Goal: Transaction & Acquisition: Purchase product/service

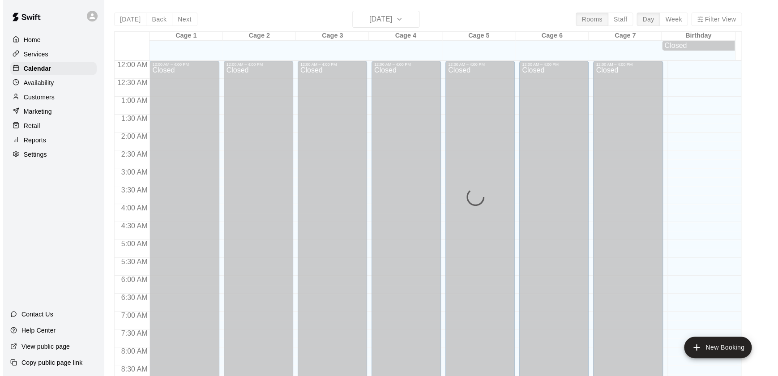
scroll to position [506, 0]
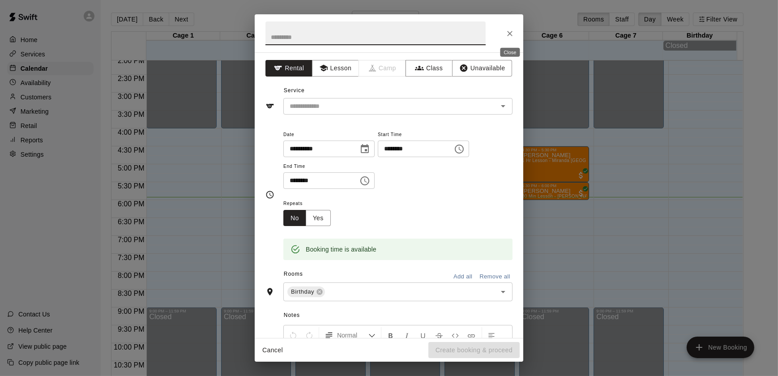
click at [509, 31] on icon "Close" at bounding box center [510, 33] width 9 height 9
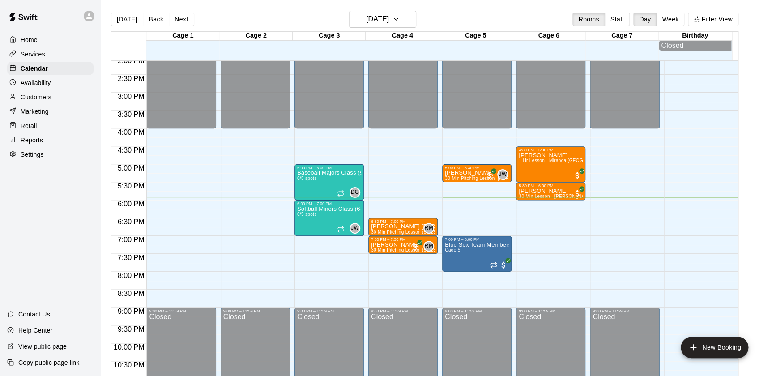
click at [26, 126] on p "Retail" at bounding box center [29, 125] width 17 height 9
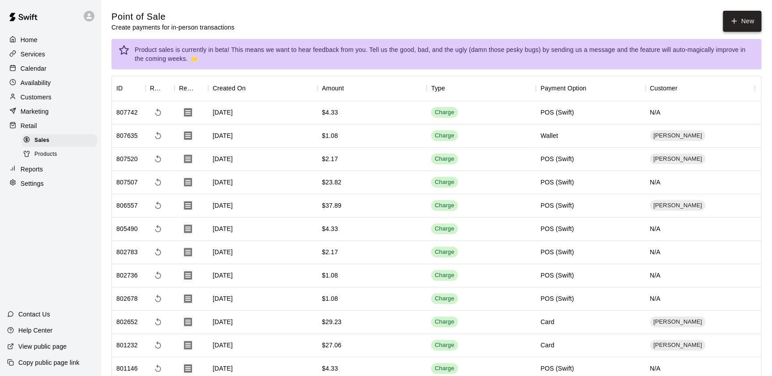
click at [747, 22] on button "New" at bounding box center [742, 21] width 39 height 21
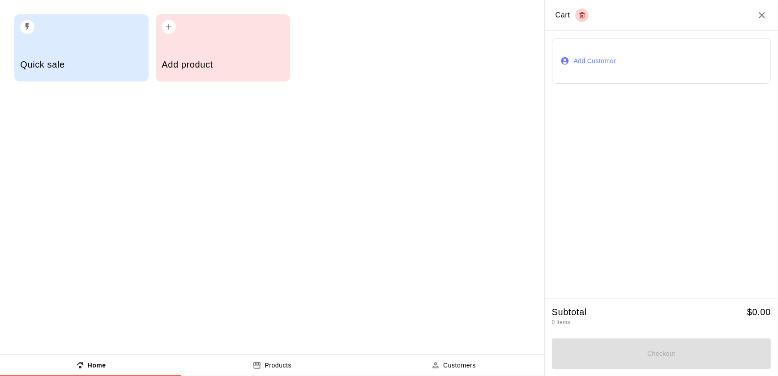
click at [193, 57] on div "Add product" at bounding box center [223, 66] width 122 height 32
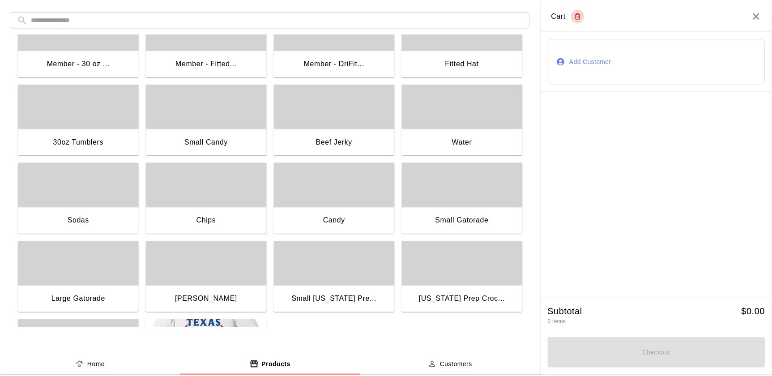
scroll to position [36, 0]
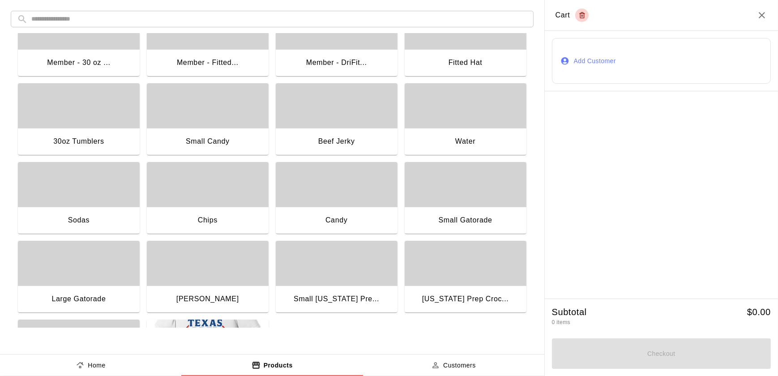
click at [304, 197] on div "button" at bounding box center [337, 184] width 122 height 45
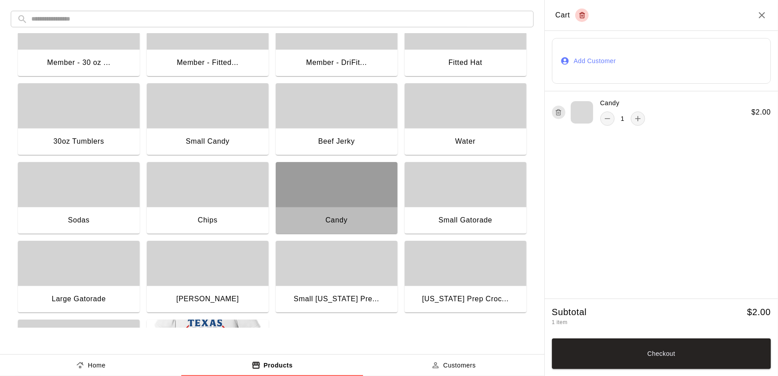
click at [304, 197] on div "button" at bounding box center [337, 184] width 122 height 45
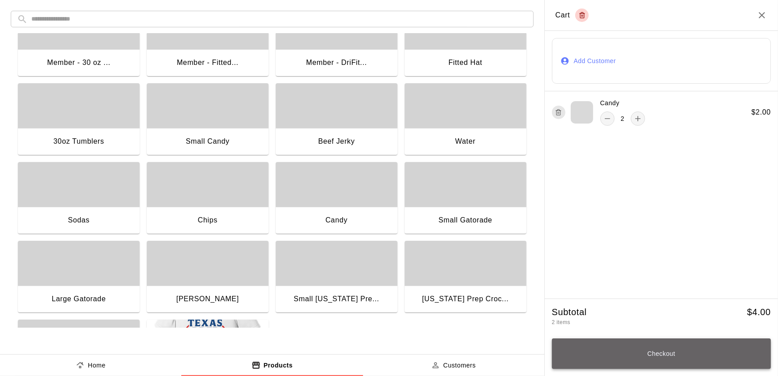
click at [636, 353] on button "Checkout" at bounding box center [661, 353] width 219 height 30
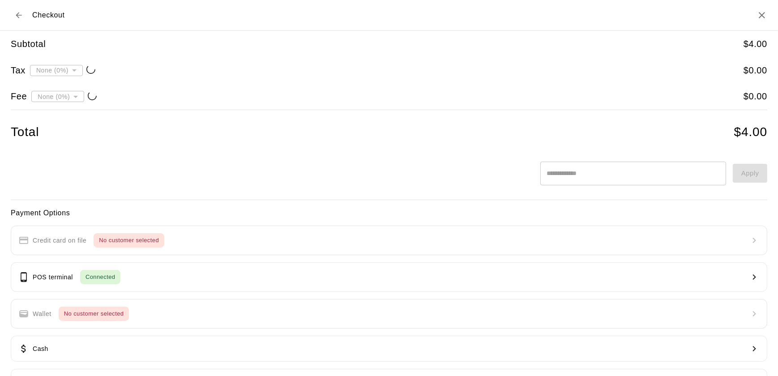
type input "**********"
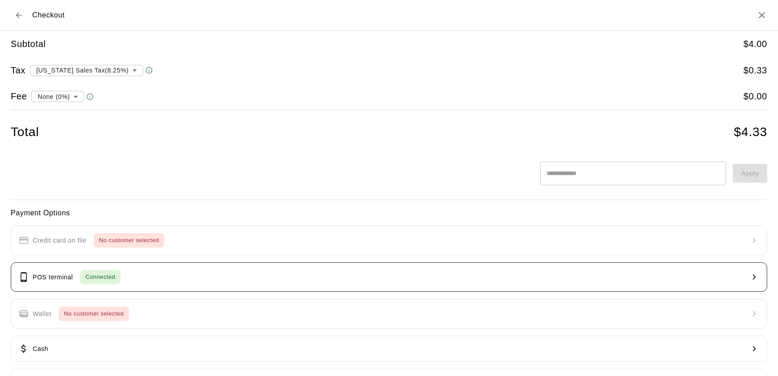
click at [50, 287] on button "POS terminal Connected" at bounding box center [389, 277] width 757 height 30
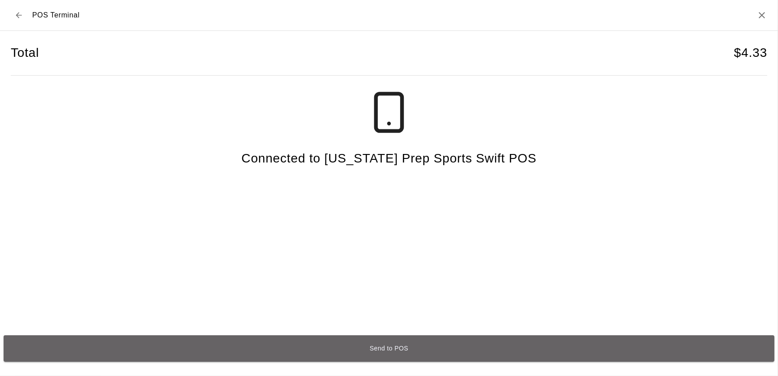
click at [386, 354] on button "Send to POS" at bounding box center [389, 348] width 771 height 26
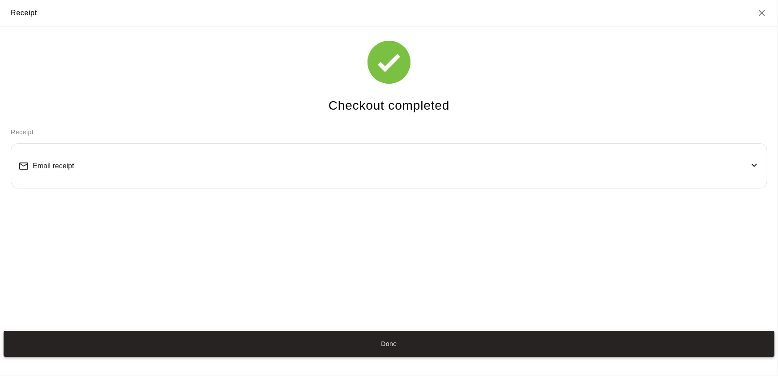
click at [304, 346] on button "Done" at bounding box center [389, 344] width 771 height 26
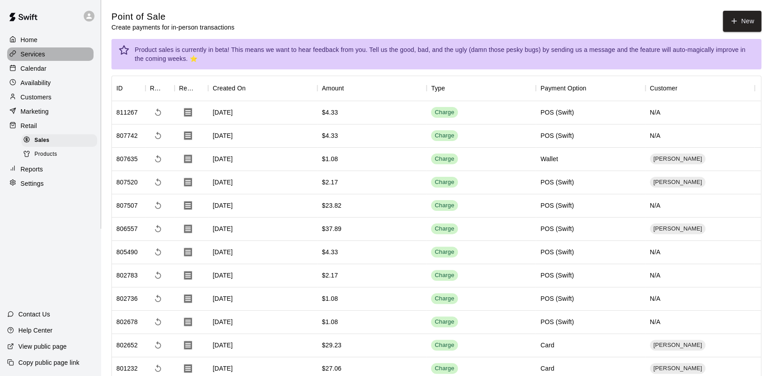
click at [24, 61] on div "Services" at bounding box center [50, 53] width 86 height 13
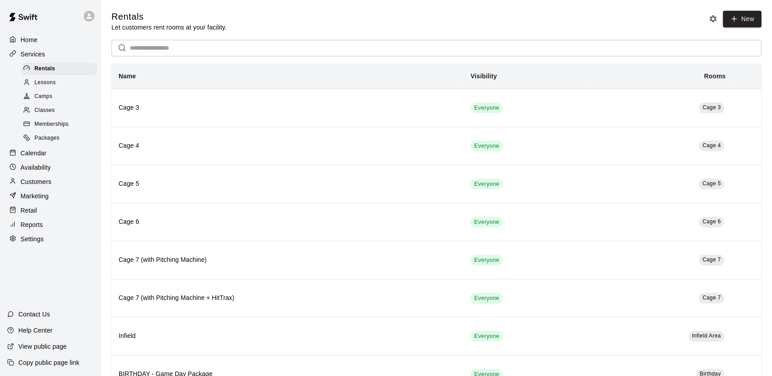
click at [29, 158] on p "Calendar" at bounding box center [34, 153] width 26 height 9
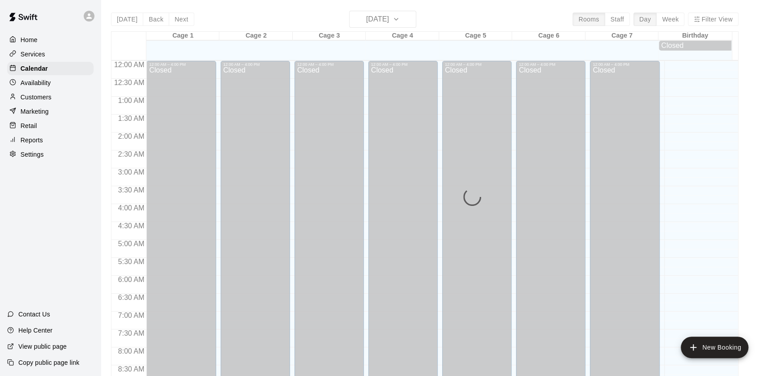
scroll to position [506, 0]
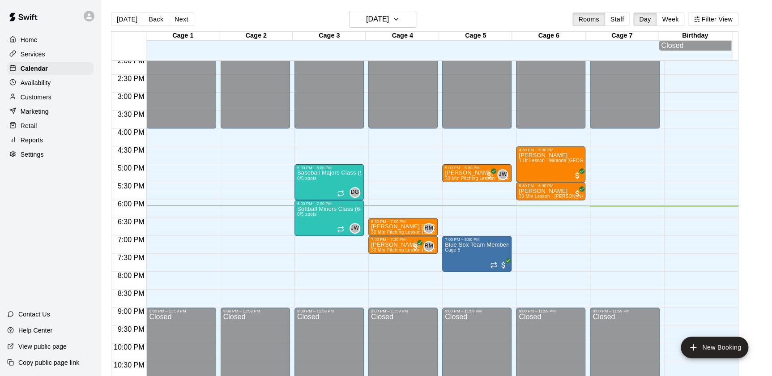
click at [36, 125] on div "Retail" at bounding box center [50, 125] width 86 height 13
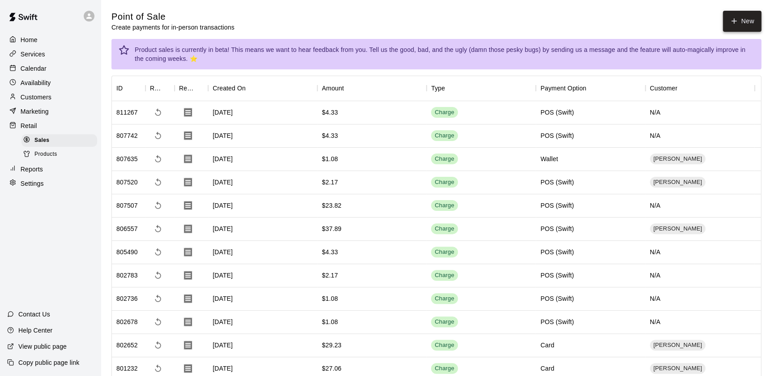
click at [743, 22] on button "New" at bounding box center [742, 21] width 39 height 21
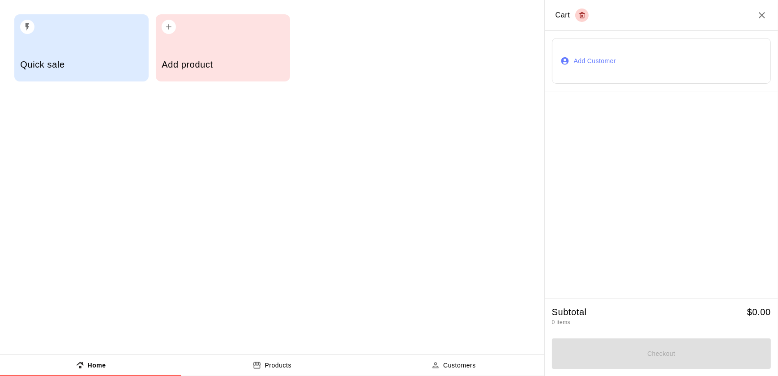
click at [260, 60] on h5 "Add product" at bounding box center [223, 65] width 122 height 12
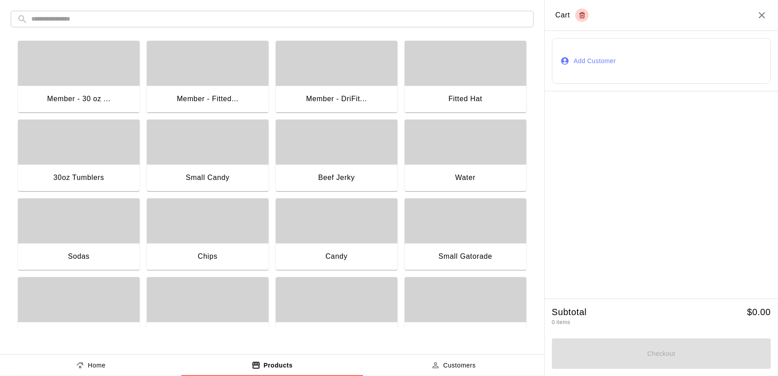
click at [213, 245] on div "Chips" at bounding box center [208, 257] width 122 height 29
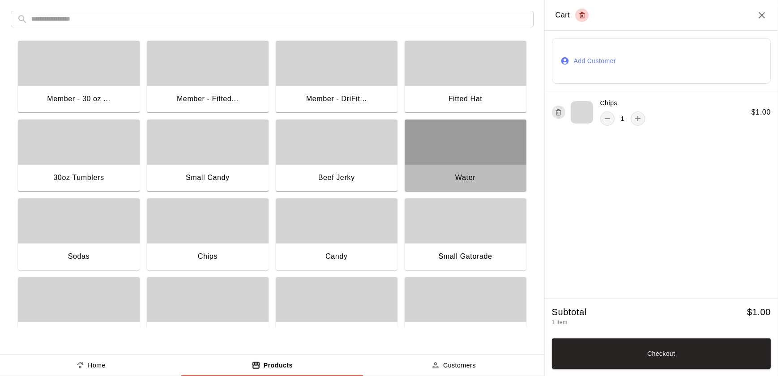
click at [484, 129] on div "button" at bounding box center [466, 142] width 122 height 45
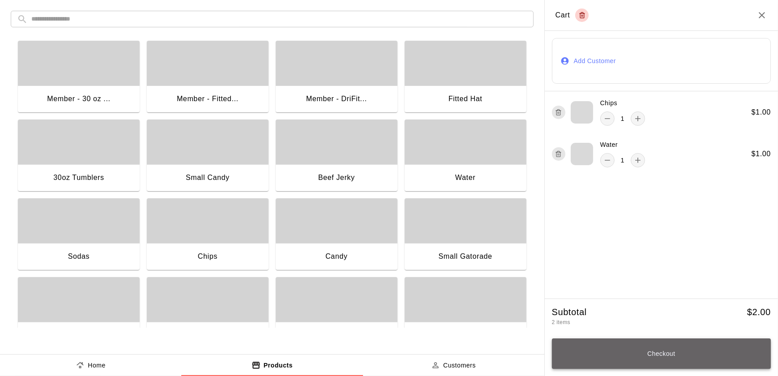
click at [690, 357] on button "Checkout" at bounding box center [661, 353] width 219 height 30
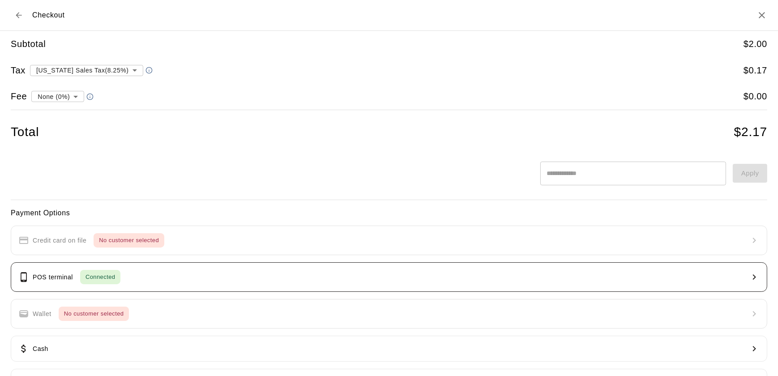
click at [447, 281] on button "POS terminal Connected" at bounding box center [389, 277] width 757 height 30
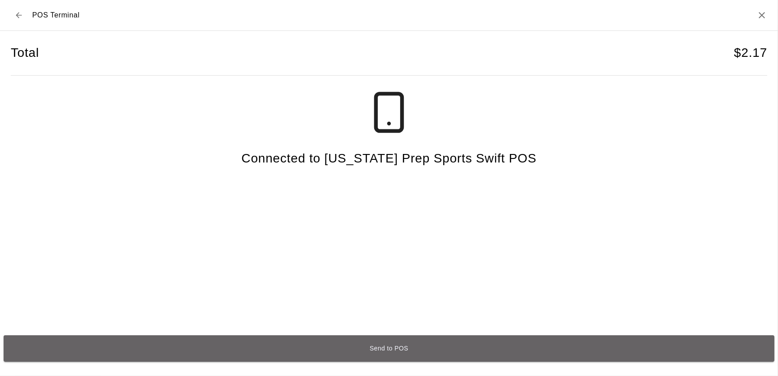
click at [388, 355] on button "Send to POS" at bounding box center [389, 348] width 771 height 26
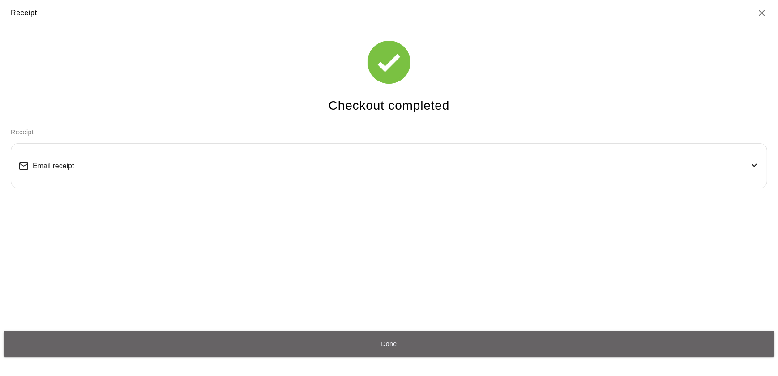
click at [388, 355] on button "Done" at bounding box center [389, 344] width 771 height 26
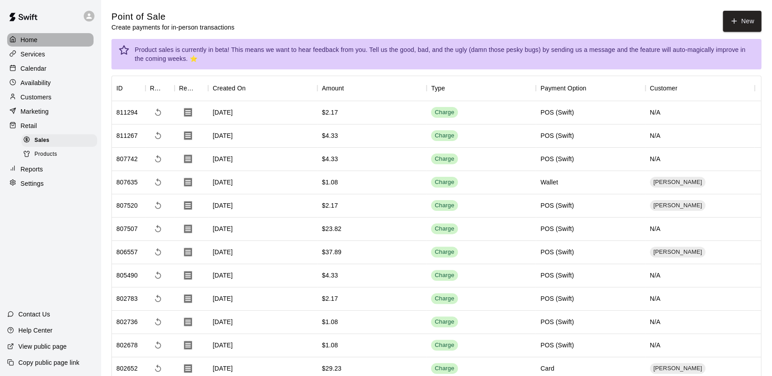
click at [27, 38] on p "Home" at bounding box center [29, 39] width 17 height 9
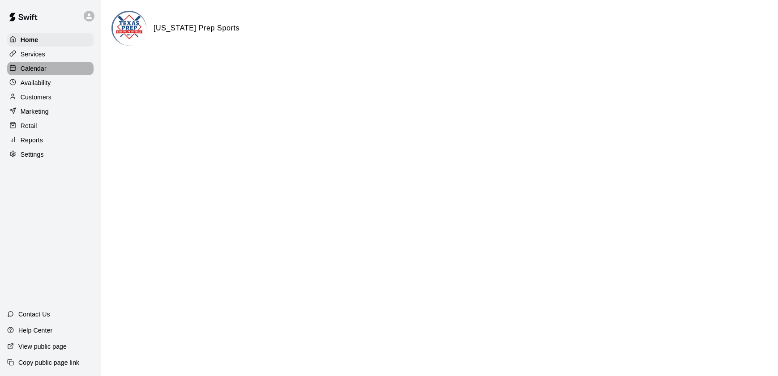
click at [27, 69] on p "Calendar" at bounding box center [34, 68] width 26 height 9
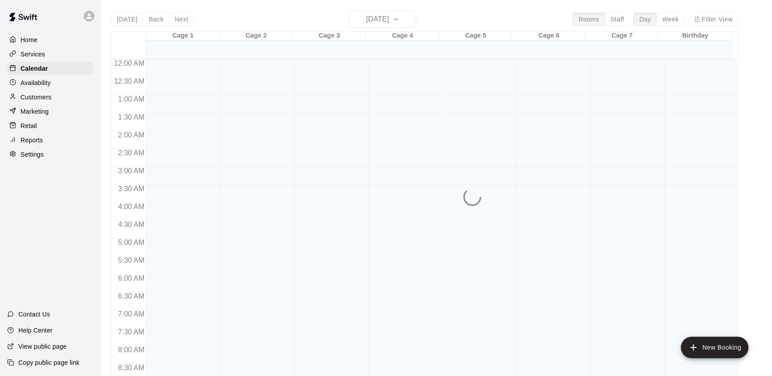
scroll to position [506, 0]
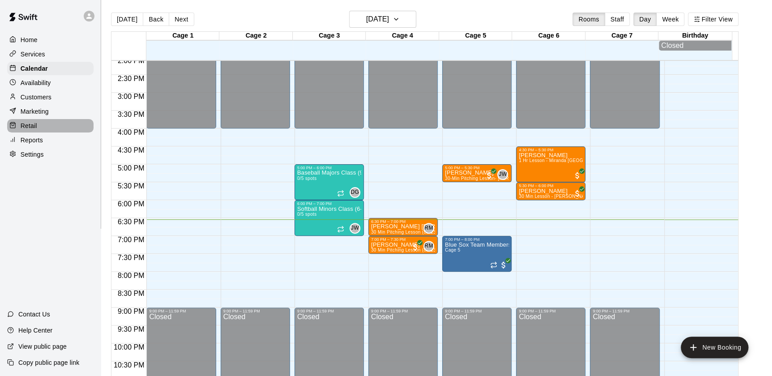
click at [24, 124] on p "Retail" at bounding box center [29, 125] width 17 height 9
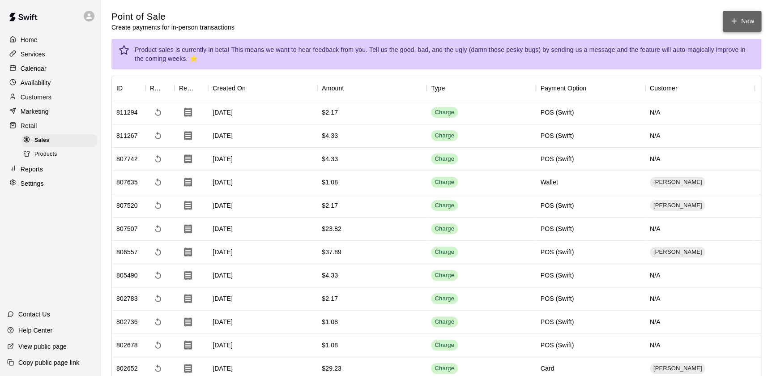
click at [738, 22] on icon "button" at bounding box center [734, 21] width 8 height 8
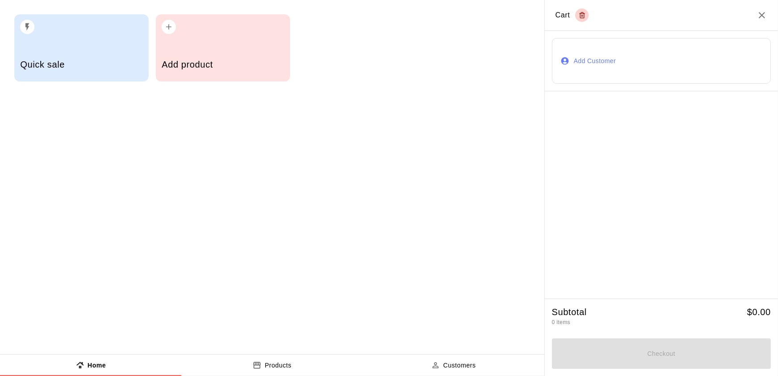
click at [251, 79] on div "Add product" at bounding box center [223, 66] width 122 height 32
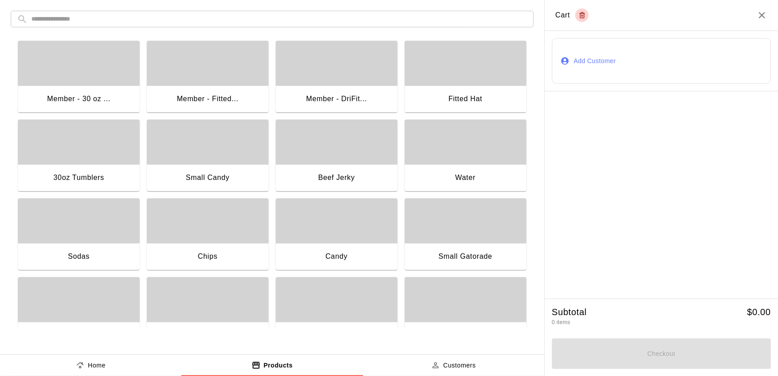
click at [223, 170] on div "Small Candy" at bounding box center [208, 178] width 122 height 29
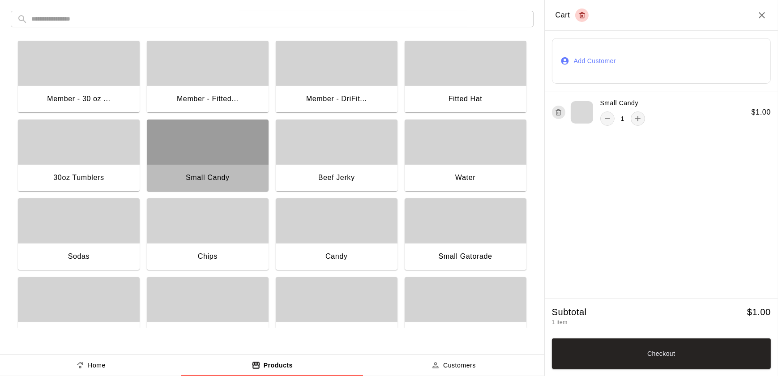
click at [223, 170] on div "Small Candy" at bounding box center [208, 178] width 122 height 29
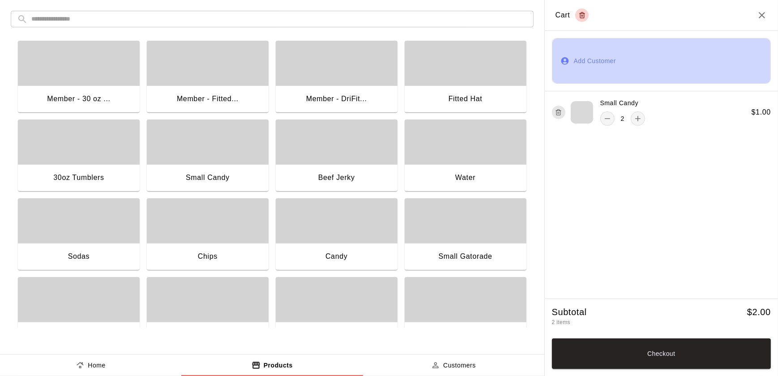
click at [583, 45] on button "Add Customer" at bounding box center [661, 61] width 219 height 46
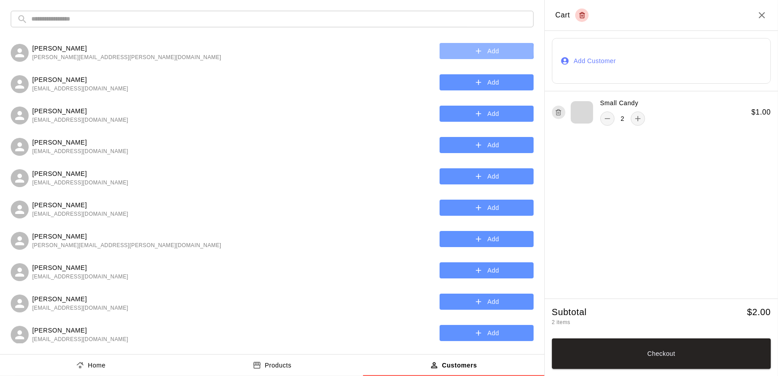
click at [476, 51] on icon "button" at bounding box center [478, 51] width 9 height 9
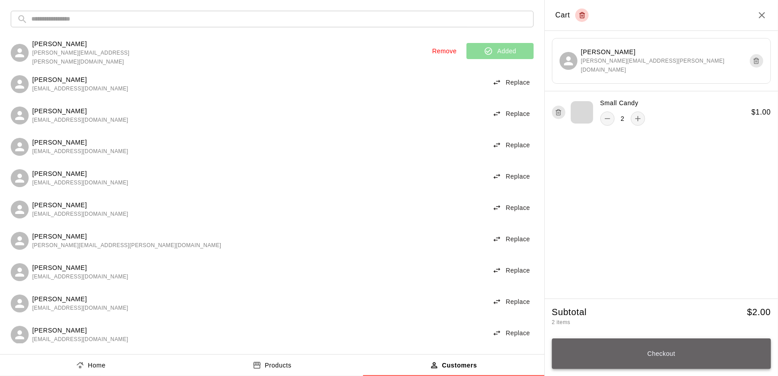
click at [618, 347] on button "Checkout" at bounding box center [661, 353] width 219 height 30
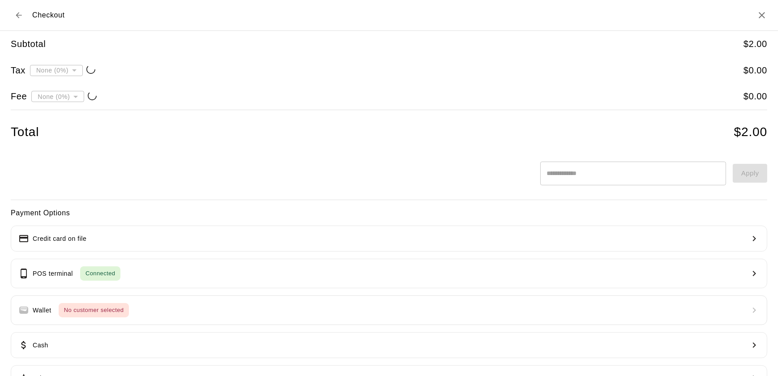
type input "**********"
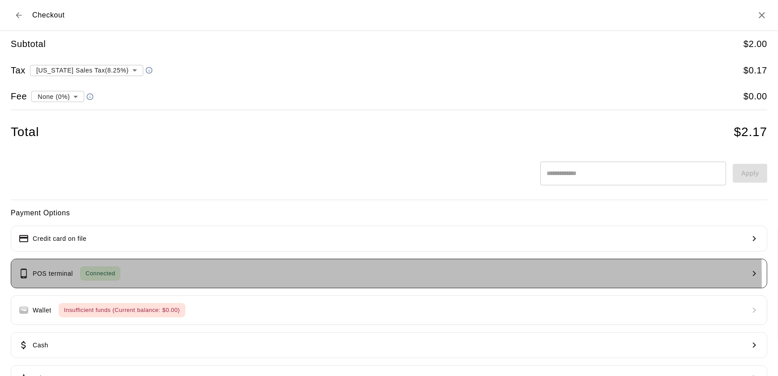
click at [78, 282] on button "POS terminal Connected" at bounding box center [389, 274] width 757 height 30
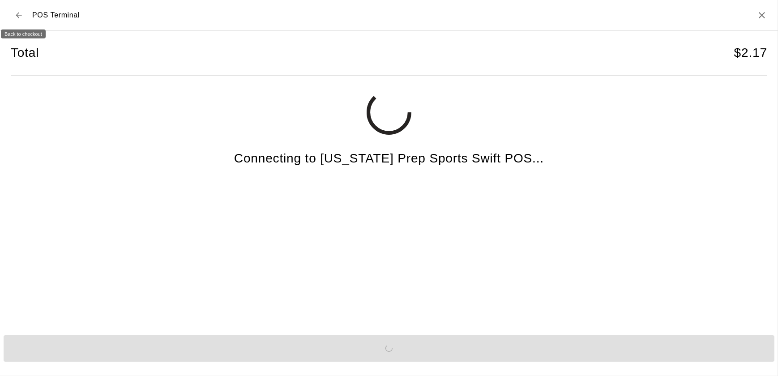
click at [11, 18] on button "Back to checkout" at bounding box center [19, 15] width 16 height 16
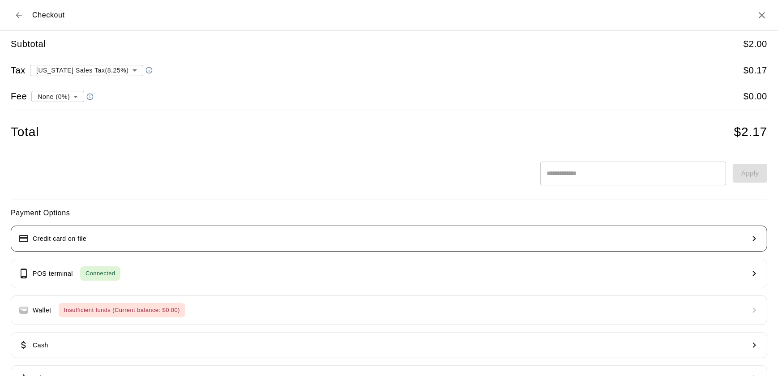
click at [72, 238] on p "Credit card on file" at bounding box center [60, 238] width 54 height 9
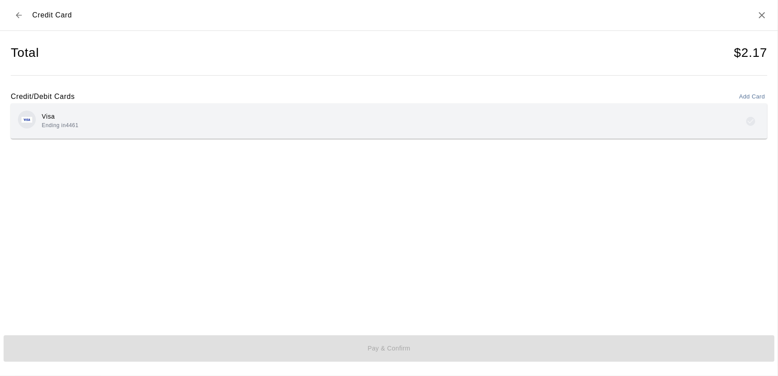
click at [139, 122] on div "Visa Ending in 4461" at bounding box center [389, 121] width 742 height 21
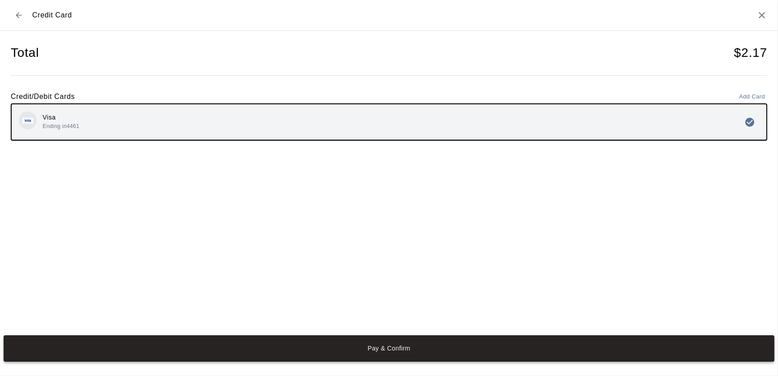
click at [398, 354] on button "Pay & Confirm" at bounding box center [389, 348] width 771 height 26
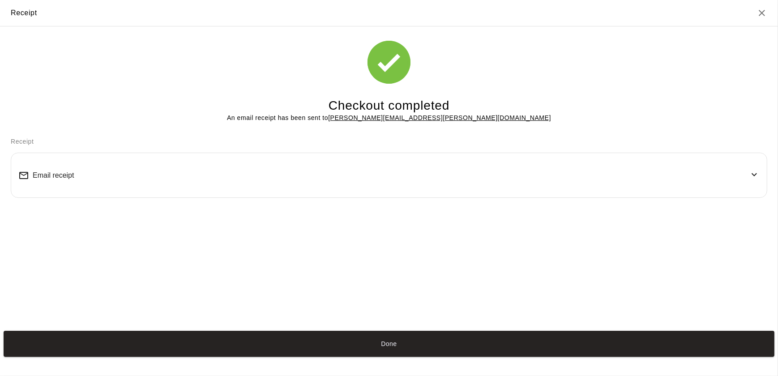
click at [398, 354] on button "Done" at bounding box center [389, 344] width 771 height 26
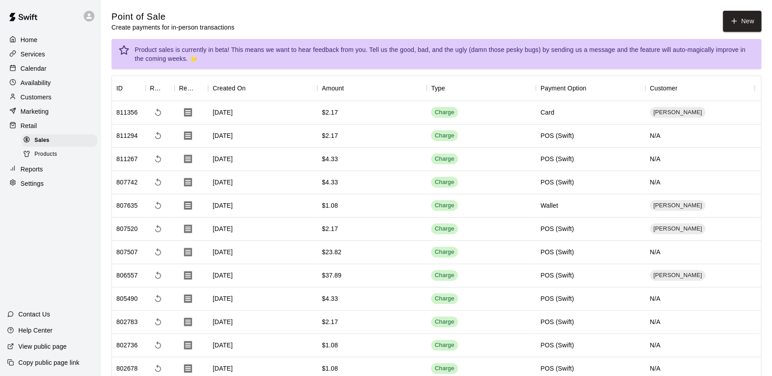
click at [45, 34] on div "Home" at bounding box center [50, 39] width 86 height 13
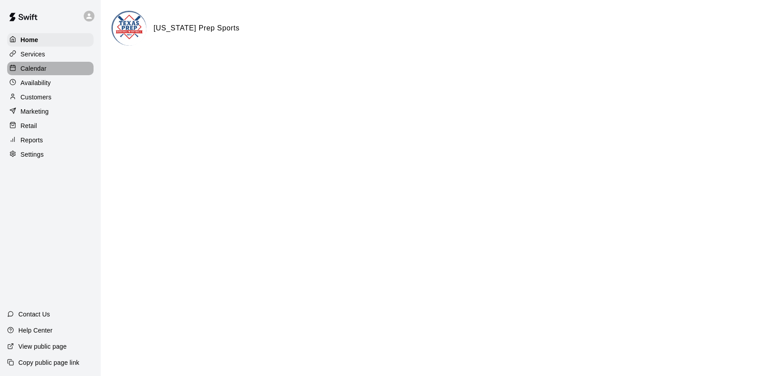
click at [31, 70] on p "Calendar" at bounding box center [34, 68] width 26 height 9
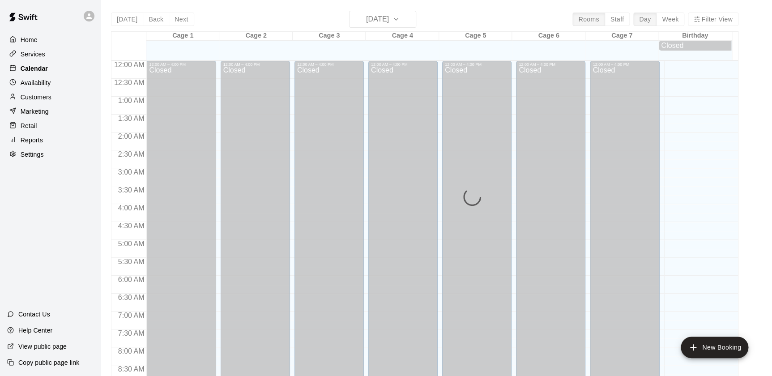
scroll to position [506, 0]
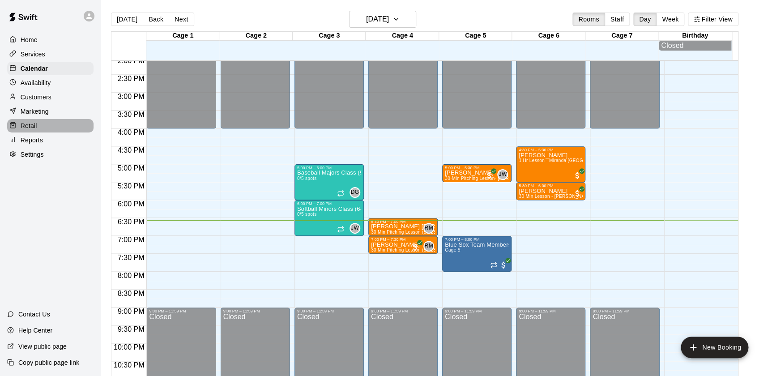
click at [36, 128] on p "Retail" at bounding box center [29, 125] width 17 height 9
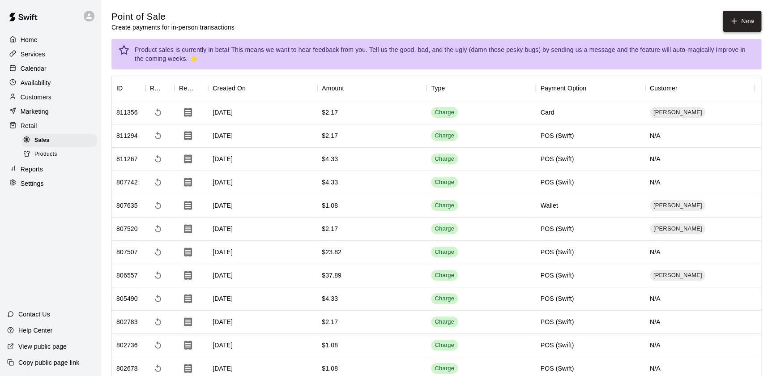
click at [748, 21] on button "New" at bounding box center [742, 21] width 39 height 21
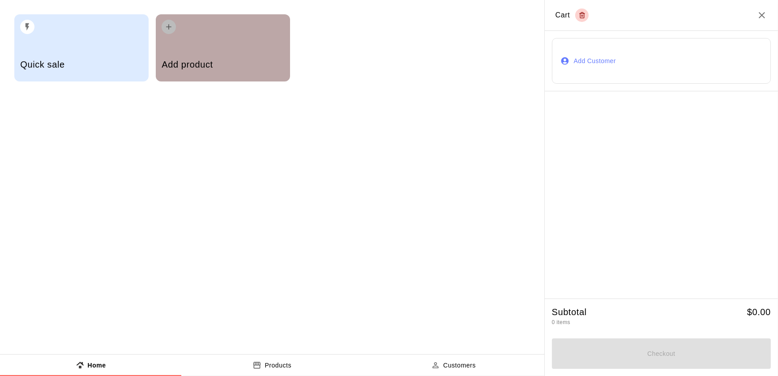
click at [197, 32] on div "button" at bounding box center [223, 24] width 122 height 20
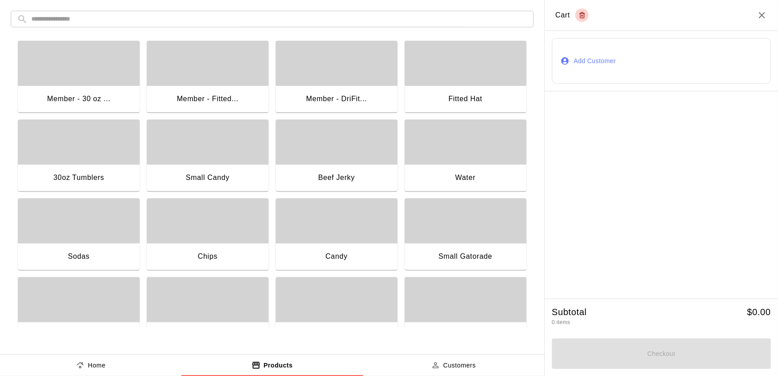
click at [234, 183] on div "Small Candy" at bounding box center [208, 178] width 122 height 29
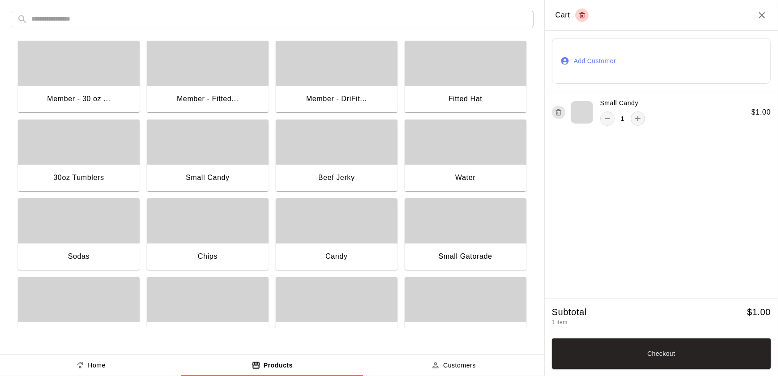
click at [197, 248] on div "Chips" at bounding box center [208, 257] width 122 height 29
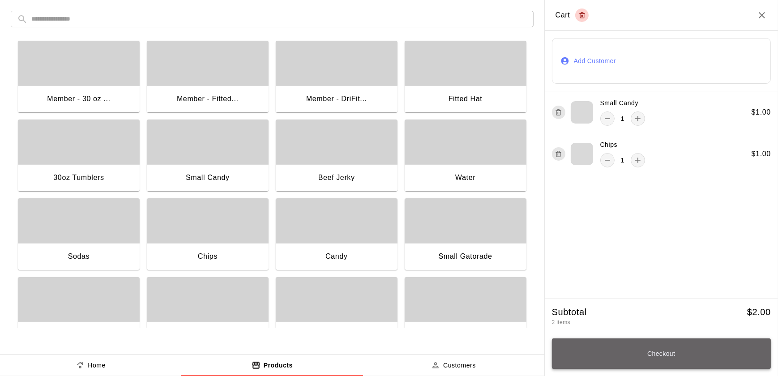
click at [684, 347] on button "Checkout" at bounding box center [661, 353] width 219 height 30
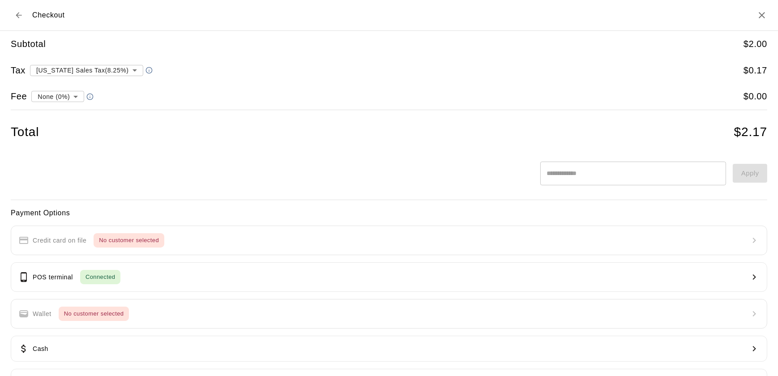
click at [19, 17] on icon "Back to cart" at bounding box center [18, 15] width 9 height 9
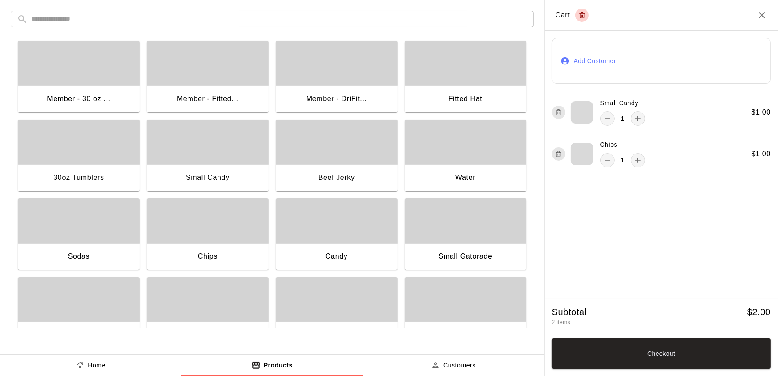
click at [589, 53] on button "Add Customer" at bounding box center [661, 61] width 219 height 46
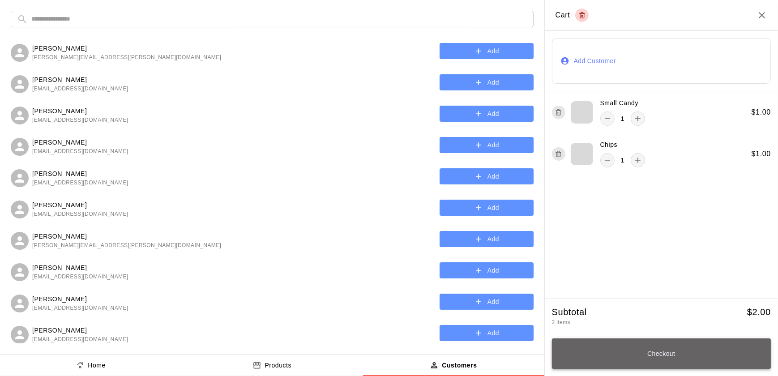
click at [606, 353] on button "Checkout" at bounding box center [661, 353] width 219 height 30
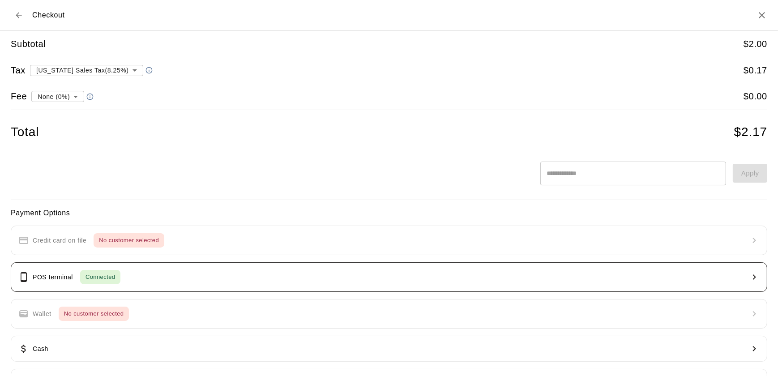
click at [229, 279] on button "POS terminal Connected" at bounding box center [389, 277] width 757 height 30
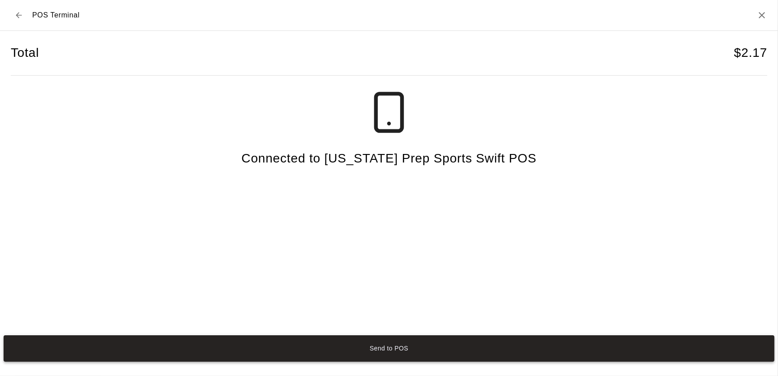
click at [419, 361] on button "Send to POS" at bounding box center [389, 348] width 771 height 26
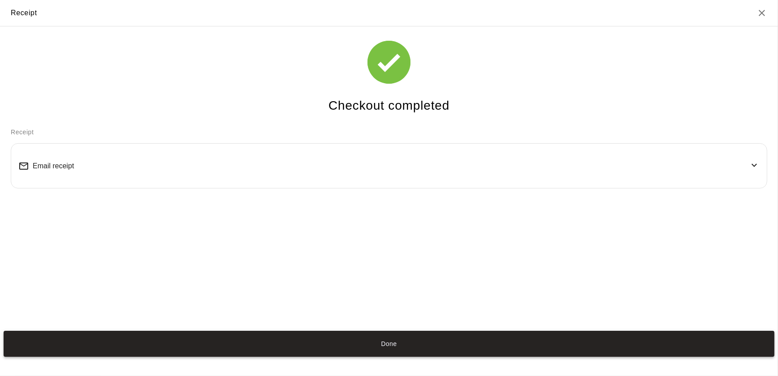
click at [405, 343] on button "Done" at bounding box center [389, 344] width 771 height 26
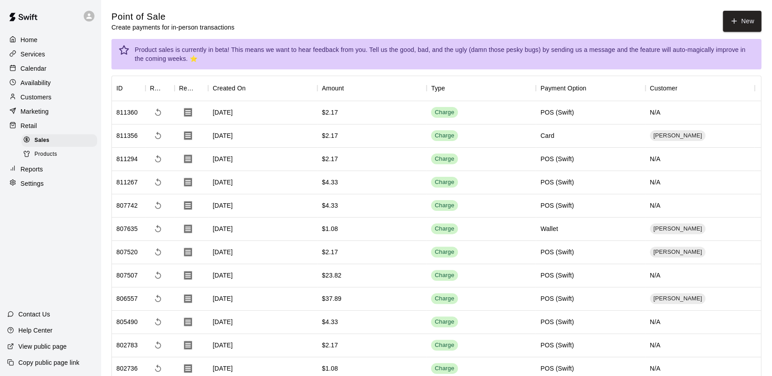
click at [51, 44] on div "Home" at bounding box center [50, 39] width 86 height 13
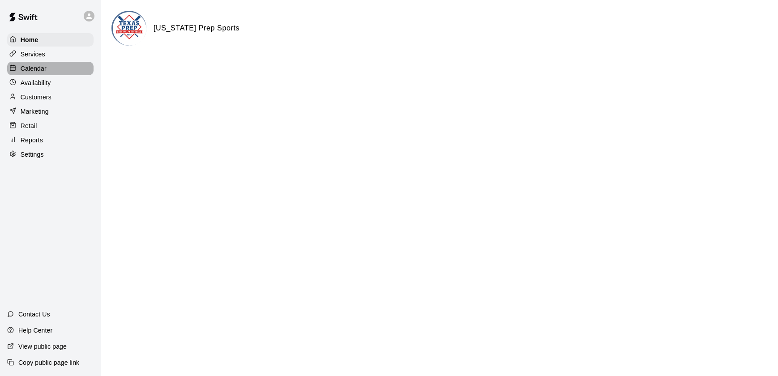
click at [34, 67] on p "Calendar" at bounding box center [34, 68] width 26 height 9
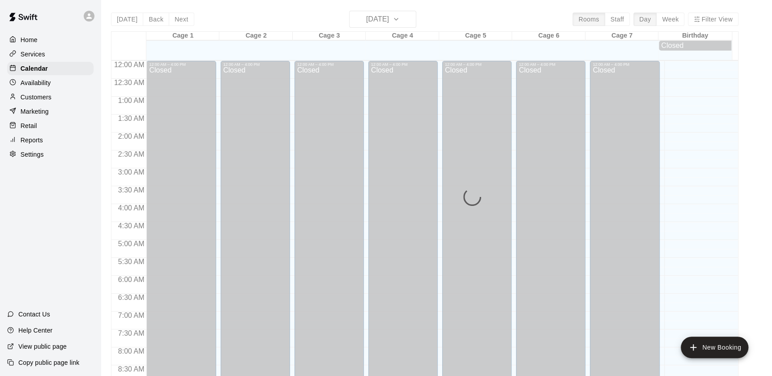
scroll to position [506, 0]
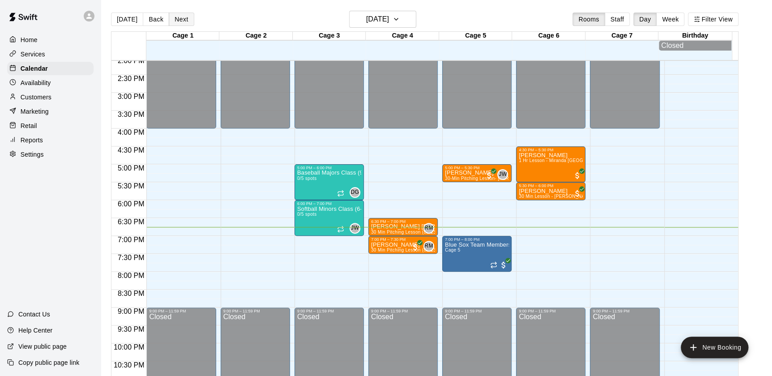
click at [174, 17] on button "Next" at bounding box center [181, 19] width 25 height 13
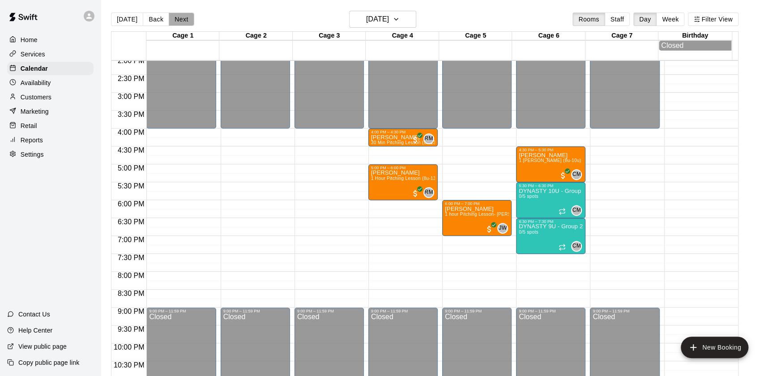
click at [181, 20] on button "Next" at bounding box center [181, 19] width 25 height 13
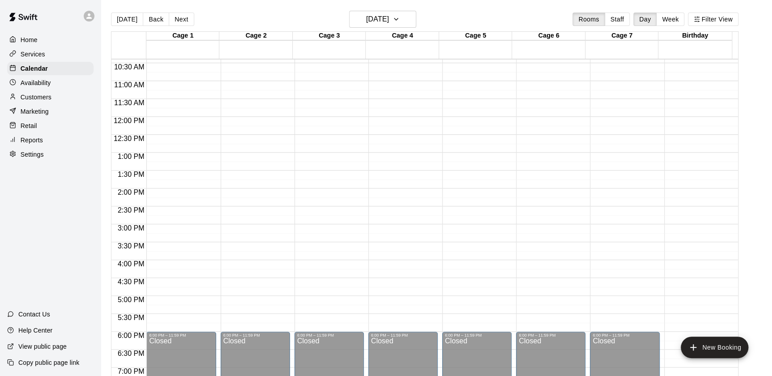
scroll to position [491, 0]
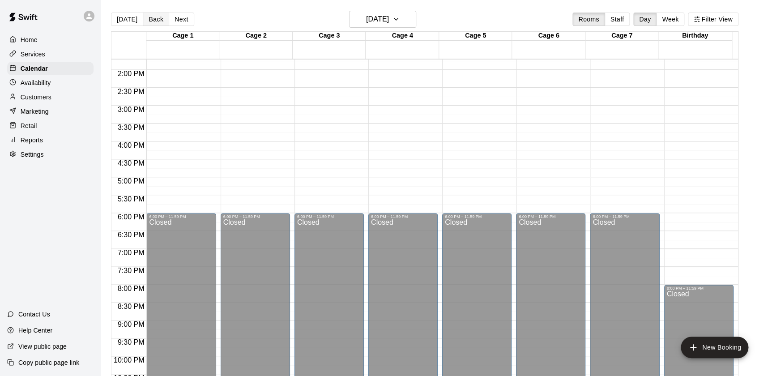
click at [151, 21] on button "Back" at bounding box center [156, 19] width 26 height 13
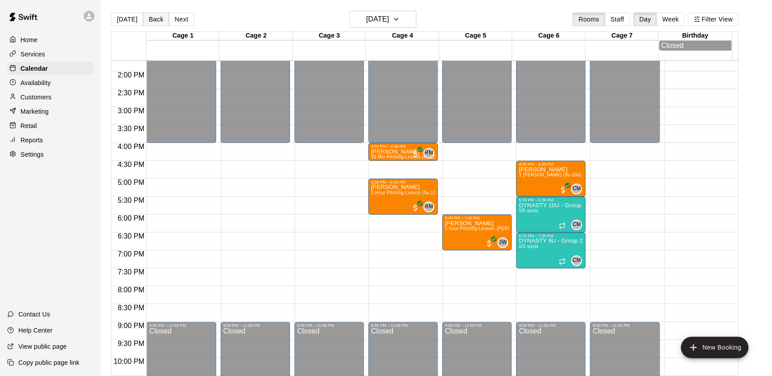
click at [151, 21] on button "Back" at bounding box center [156, 19] width 26 height 13
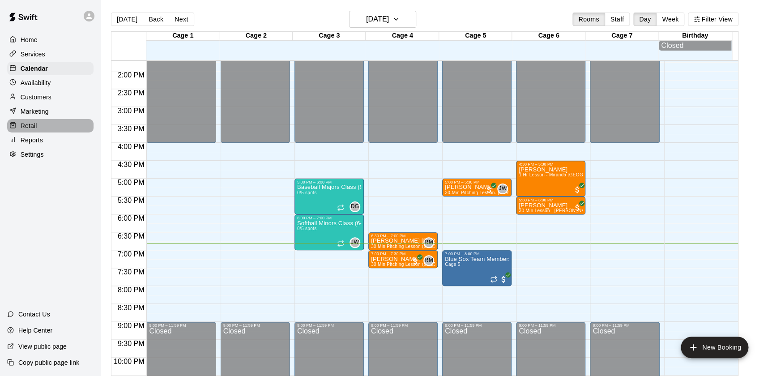
click at [32, 130] on p "Retail" at bounding box center [29, 125] width 17 height 9
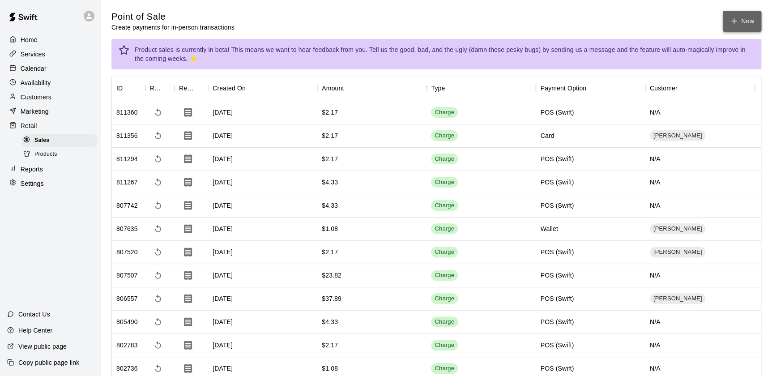
click at [733, 16] on button "New" at bounding box center [742, 21] width 39 height 21
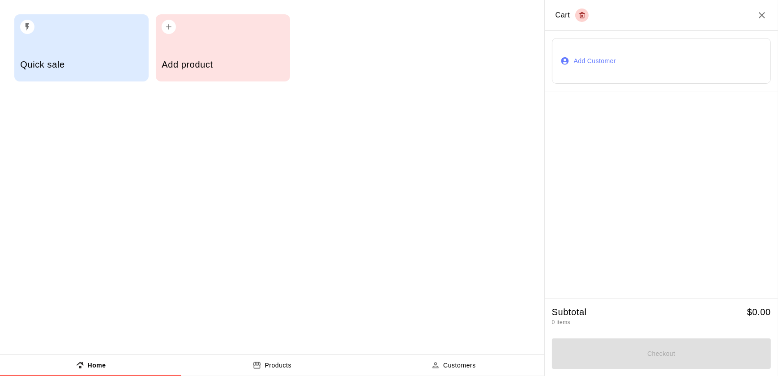
click at [229, 43] on div "Add product" at bounding box center [223, 47] width 134 height 67
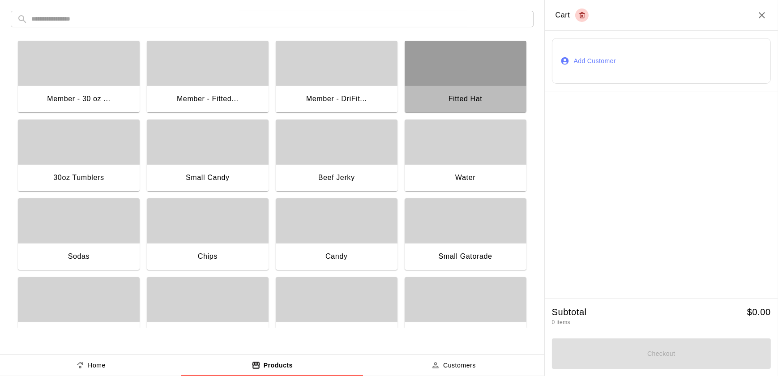
click at [471, 96] on div "Fitted Hat" at bounding box center [466, 99] width 34 height 12
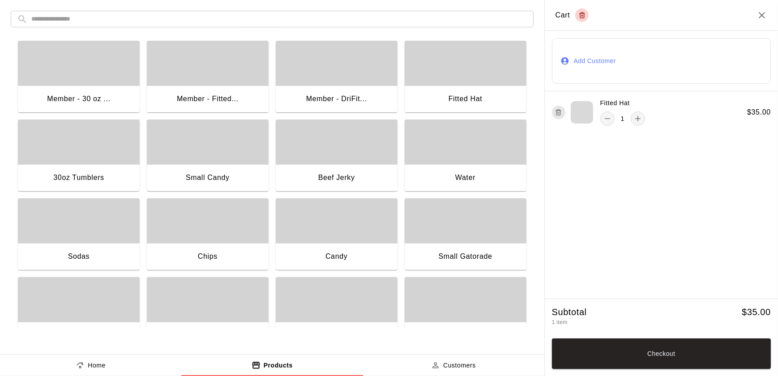
click at [461, 213] on div "button" at bounding box center [466, 220] width 122 height 45
click at [81, 261] on div "Sodas" at bounding box center [79, 257] width 22 height 12
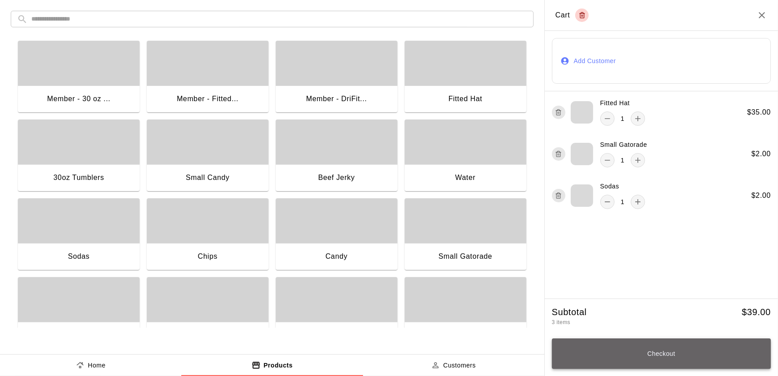
click at [654, 353] on button "Checkout" at bounding box center [661, 353] width 219 height 30
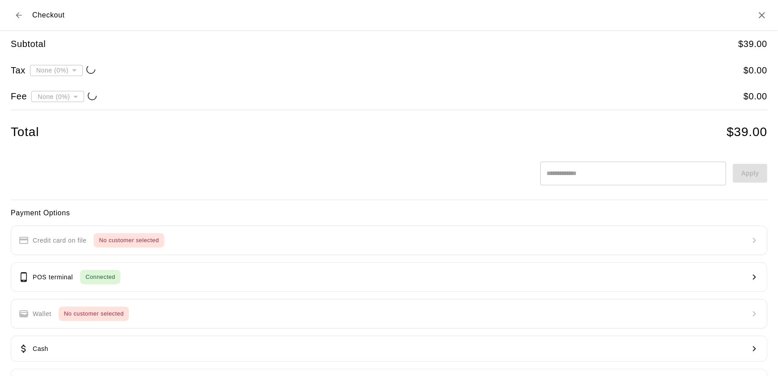
type input "**********"
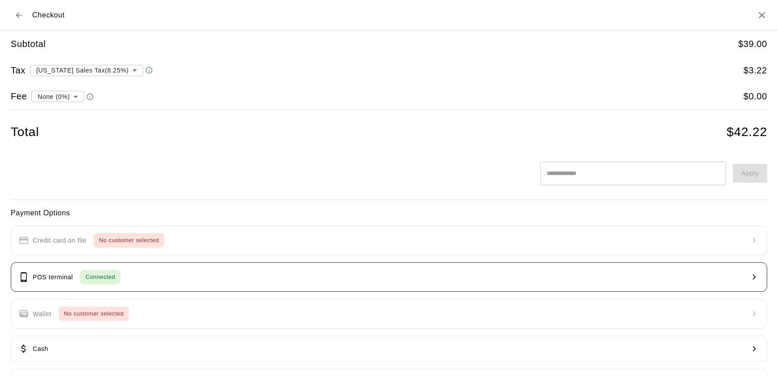
click at [197, 273] on button "POS terminal Connected" at bounding box center [389, 277] width 757 height 30
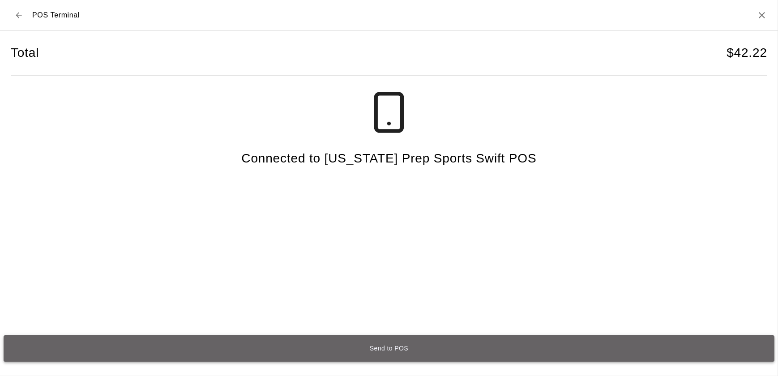
click at [398, 349] on button "Send to POS" at bounding box center [389, 348] width 771 height 26
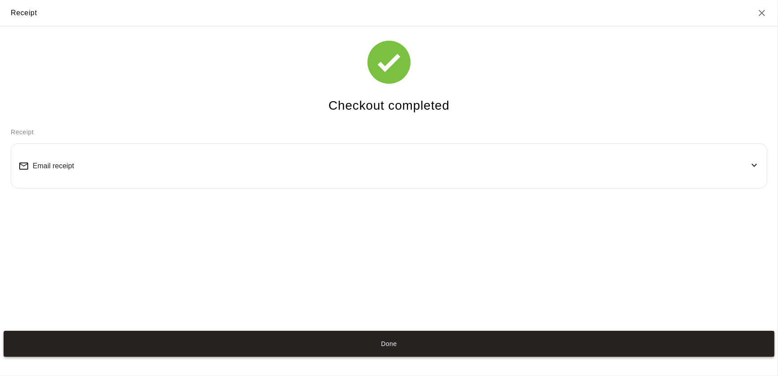
click at [386, 340] on button "Done" at bounding box center [389, 344] width 771 height 26
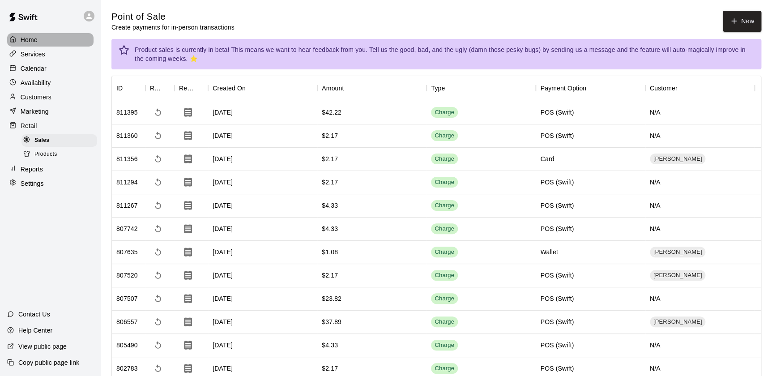
click at [30, 42] on p "Home" at bounding box center [29, 39] width 17 height 9
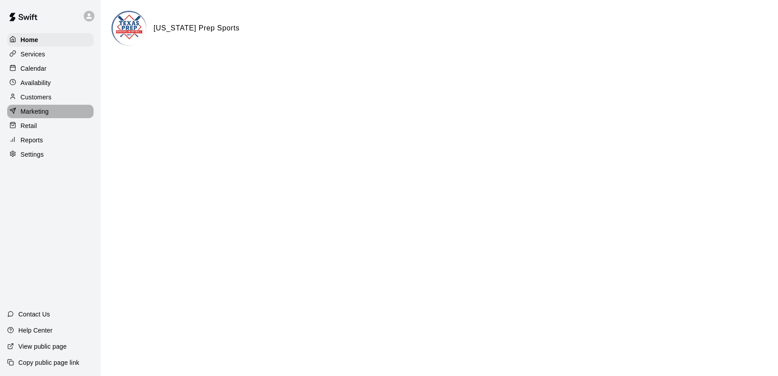
click at [42, 111] on p "Marketing" at bounding box center [35, 111] width 28 height 9
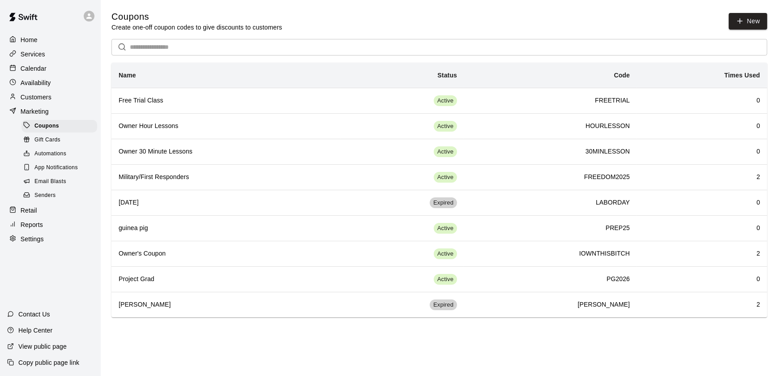
click at [32, 69] on p "Calendar" at bounding box center [34, 68] width 26 height 9
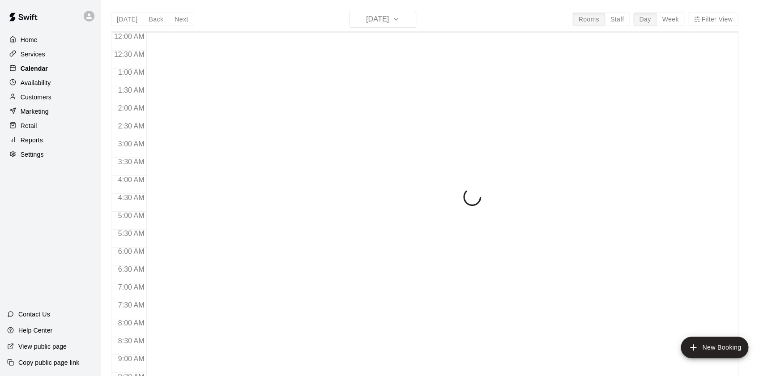
scroll to position [506, 0]
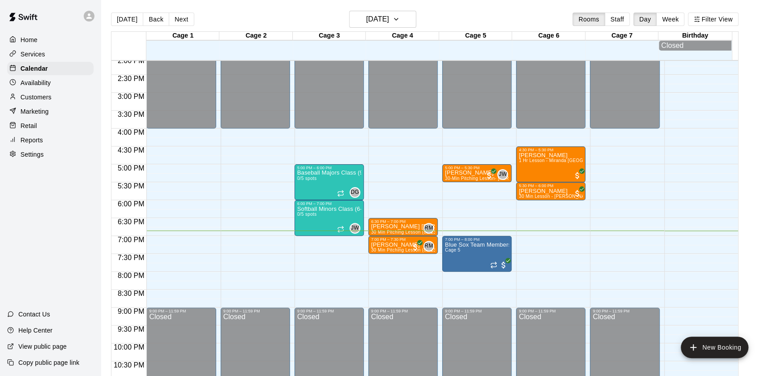
click at [13, 133] on div "Retail" at bounding box center [50, 125] width 86 height 13
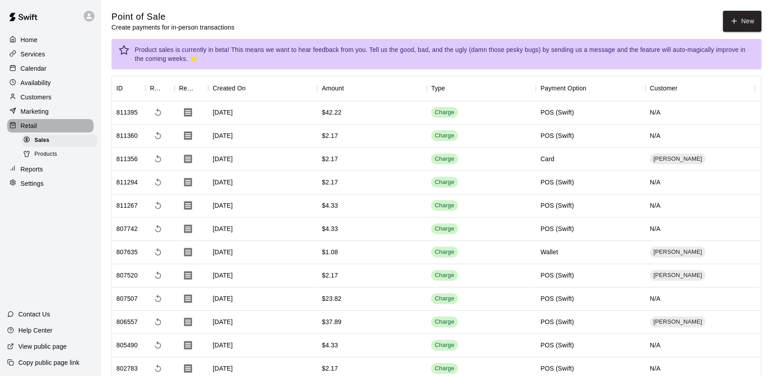
click at [34, 125] on p "Retail" at bounding box center [29, 125] width 17 height 9
click at [731, 13] on button "New" at bounding box center [742, 21] width 39 height 21
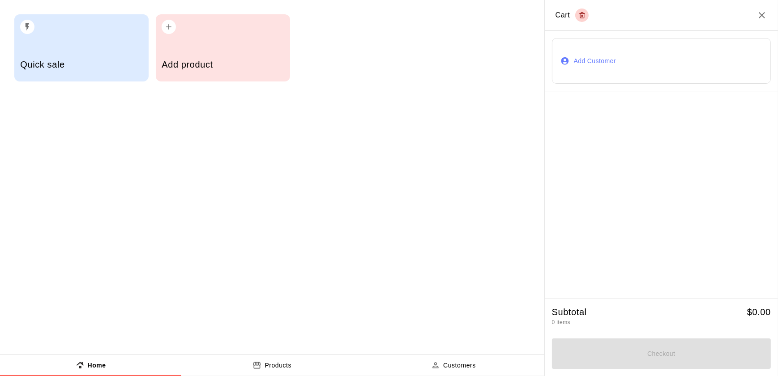
click at [172, 56] on div "Add product" at bounding box center [223, 66] width 122 height 32
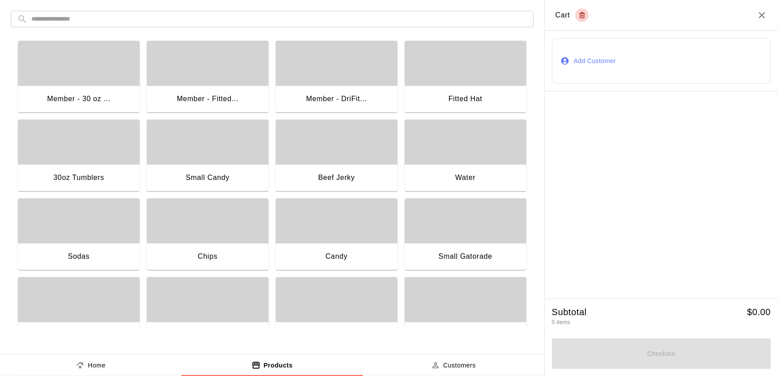
click at [149, 174] on div "Small Candy" at bounding box center [208, 178] width 122 height 29
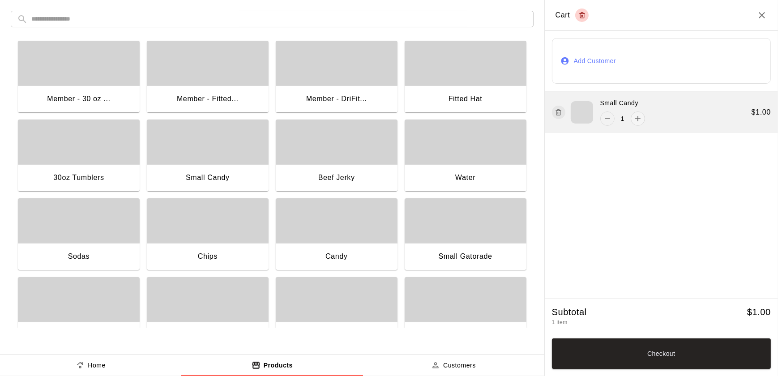
click at [609, 120] on icon "remove" at bounding box center [607, 118] width 9 height 9
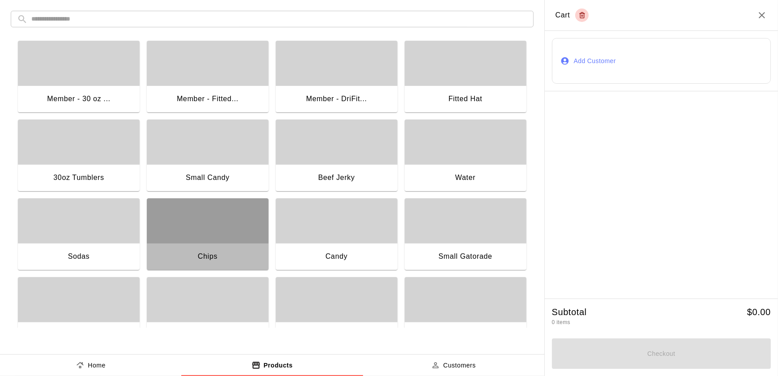
click at [225, 251] on div "Chips" at bounding box center [208, 257] width 122 height 29
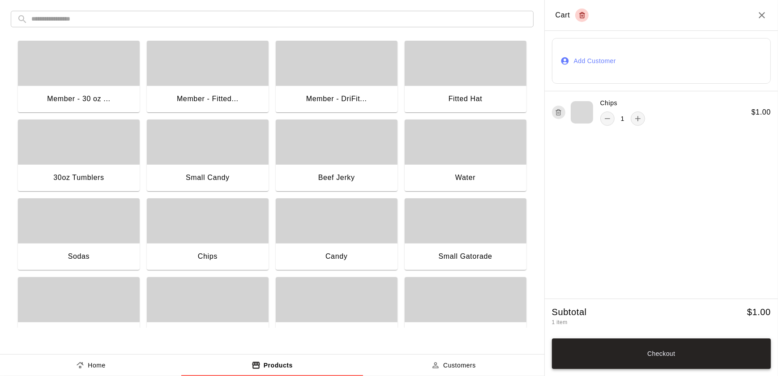
click at [741, 356] on button "Checkout" at bounding box center [661, 353] width 219 height 30
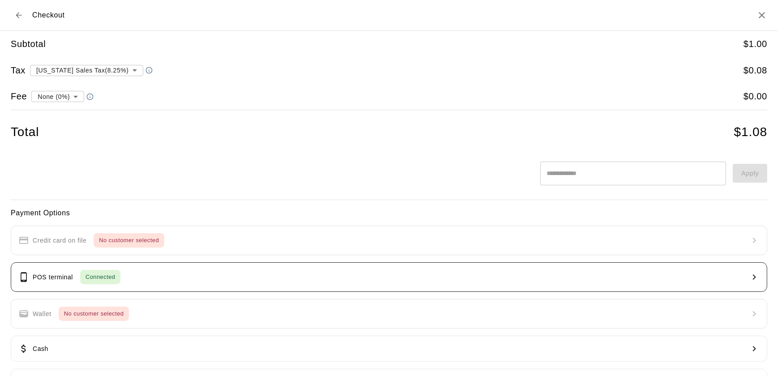
click at [283, 283] on button "POS terminal Connected" at bounding box center [389, 277] width 757 height 30
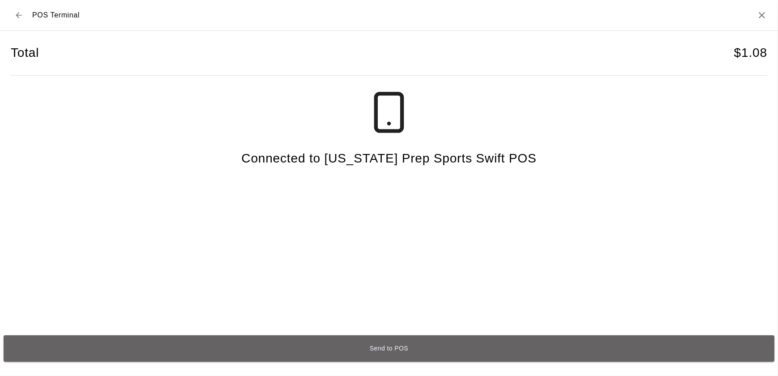
click at [402, 345] on button "Send to POS" at bounding box center [389, 348] width 771 height 26
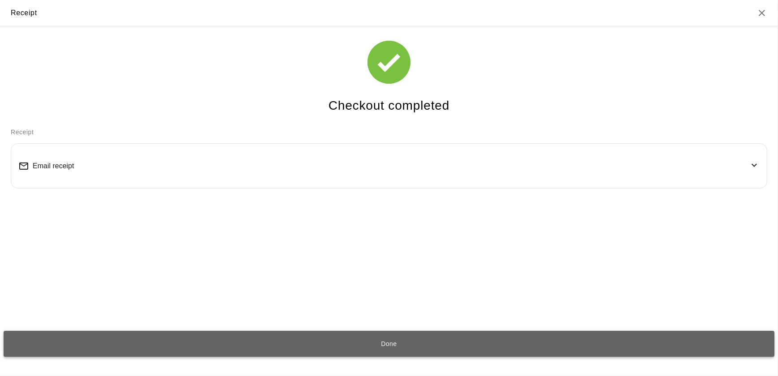
click at [331, 352] on button "Done" at bounding box center [389, 344] width 771 height 26
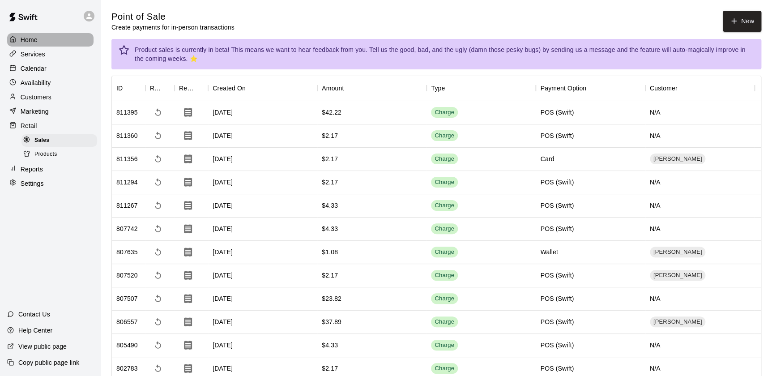
click at [50, 41] on div "Home" at bounding box center [50, 39] width 86 height 13
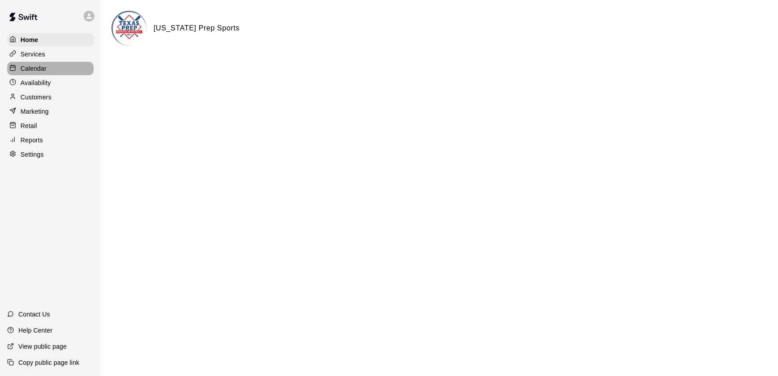
click at [58, 72] on div "Calendar" at bounding box center [50, 68] width 86 height 13
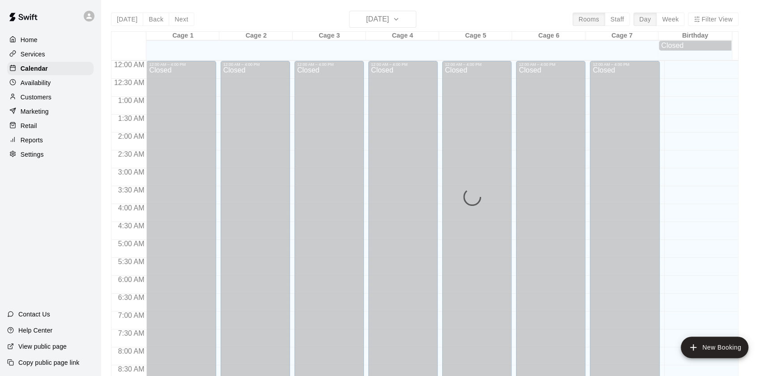
scroll to position [506, 0]
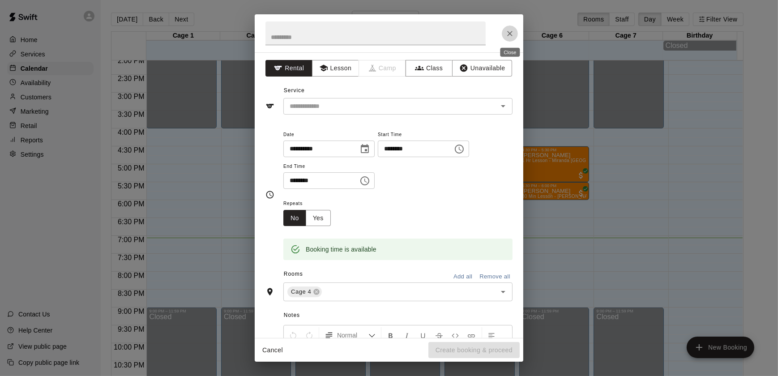
click at [511, 34] on icon "Close" at bounding box center [510, 33] width 9 height 9
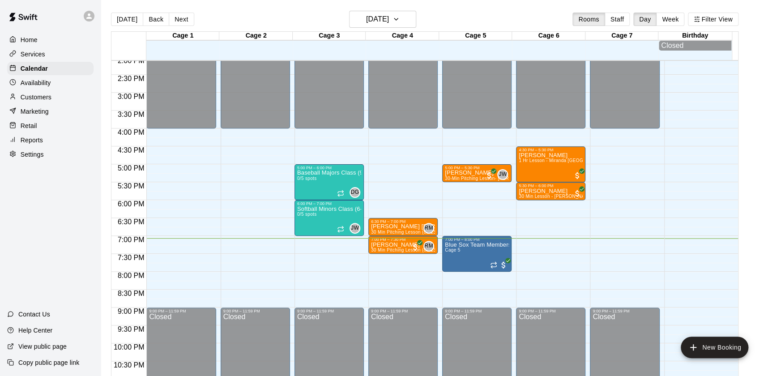
drag, startPoint x: 778, startPoint y: 273, endPoint x: 746, endPoint y: 53, distance: 222.1
click at [745, 53] on div "[DATE] Back [DATE][DATE] Rooms Staff Day Week Filter View Cage 1 11 Thu Cage 2 …" at bounding box center [424, 199] width 641 height 376
click at [745, 55] on div "[DATE] Back [DATE][DATE] Rooms Staff Day Week Filter View Cage 1 11 Thu Cage 2 …" at bounding box center [424, 199] width 641 height 376
click at [30, 128] on p "Retail" at bounding box center [29, 125] width 17 height 9
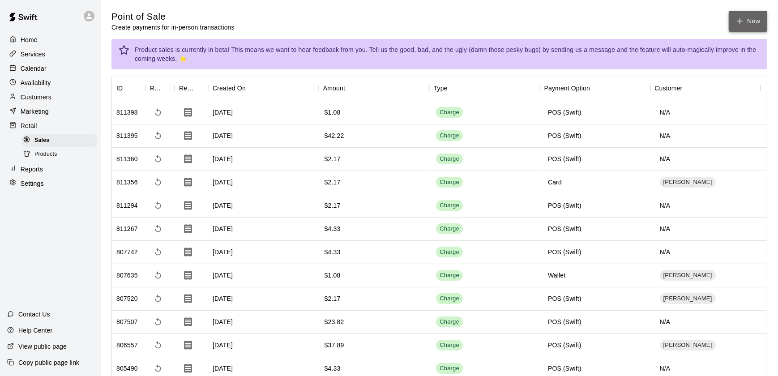
click at [741, 28] on button "New" at bounding box center [748, 21] width 39 height 21
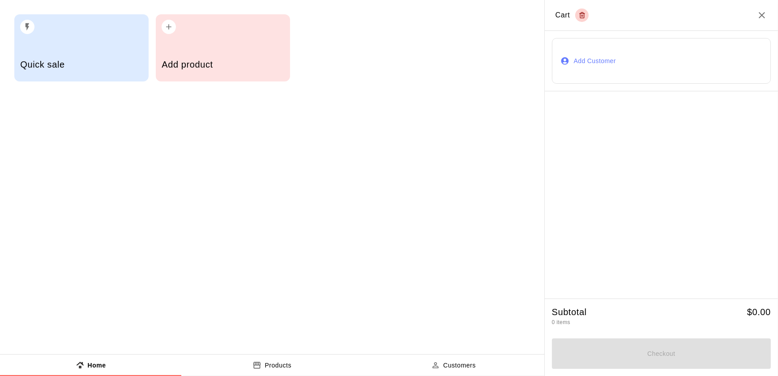
click at [619, 76] on button "Add Customer" at bounding box center [661, 61] width 219 height 46
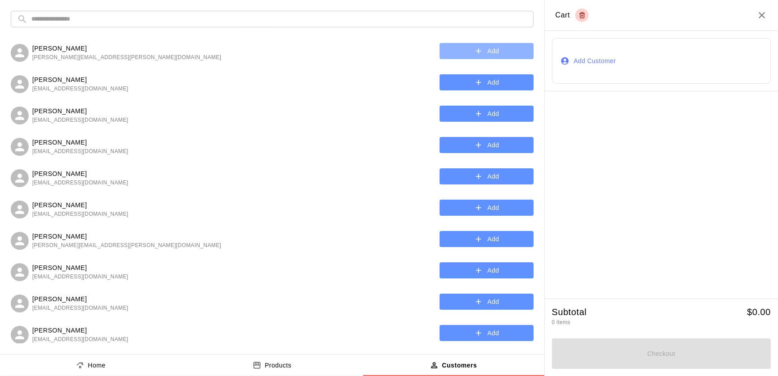
click at [484, 51] on button "Add" at bounding box center [487, 51] width 94 height 17
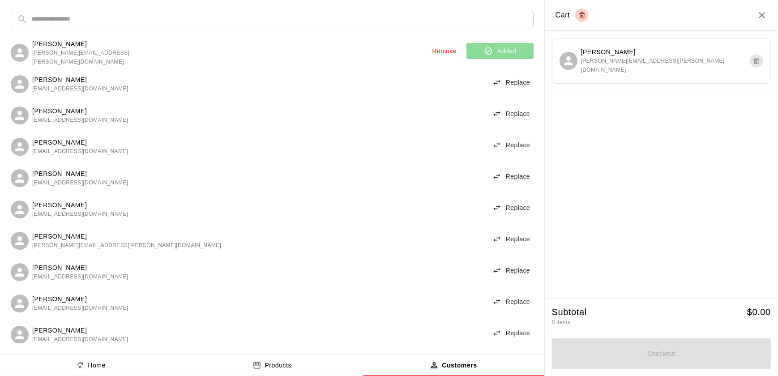
click at [264, 365] on div "Products" at bounding box center [272, 365] width 39 height 9
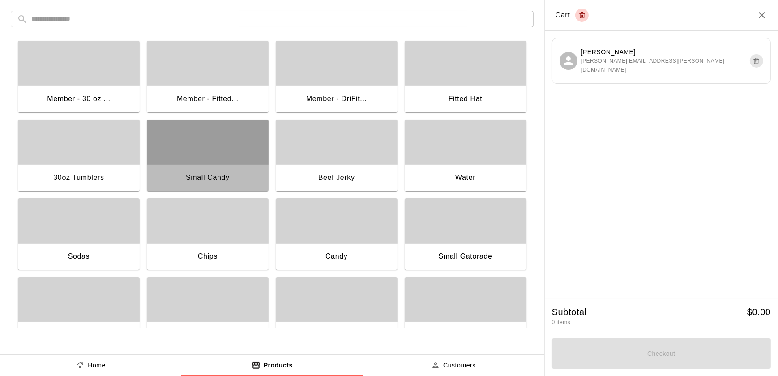
click at [217, 188] on div "Small Candy" at bounding box center [208, 178] width 122 height 29
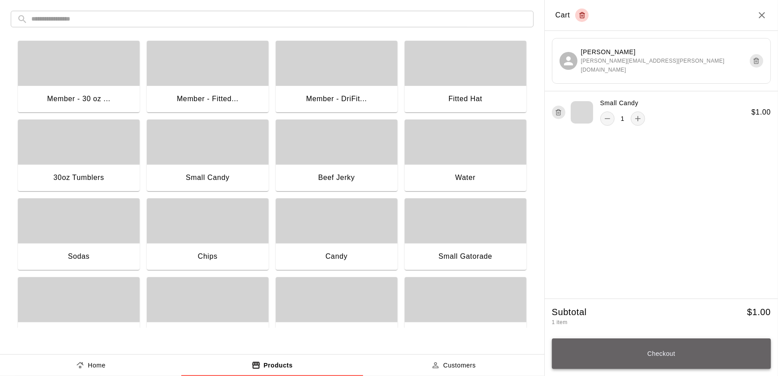
click at [712, 351] on button "Checkout" at bounding box center [661, 353] width 219 height 30
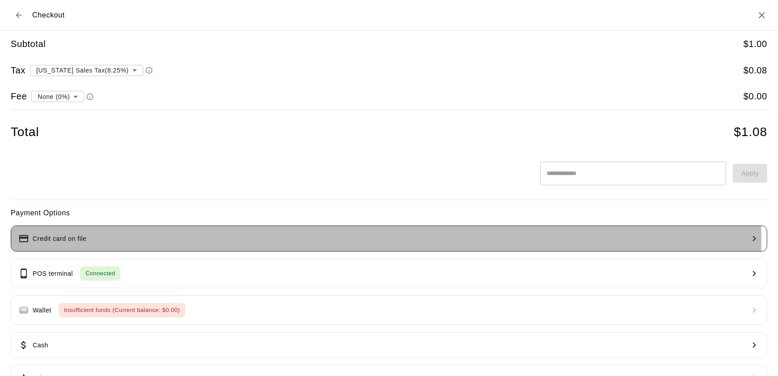
click at [110, 242] on button "Credit card on file" at bounding box center [389, 239] width 757 height 26
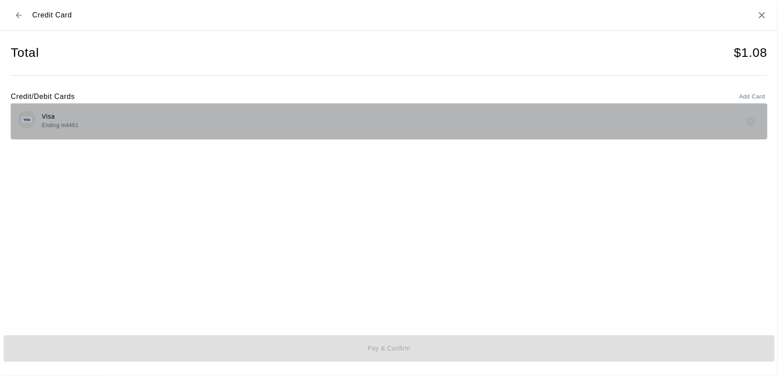
click at [92, 114] on div "Visa Ending in 4461" at bounding box center [389, 121] width 742 height 21
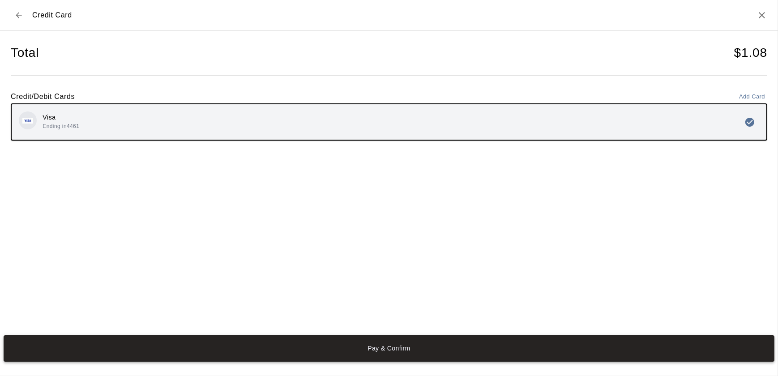
click at [329, 344] on button "Pay & Confirm" at bounding box center [389, 348] width 771 height 26
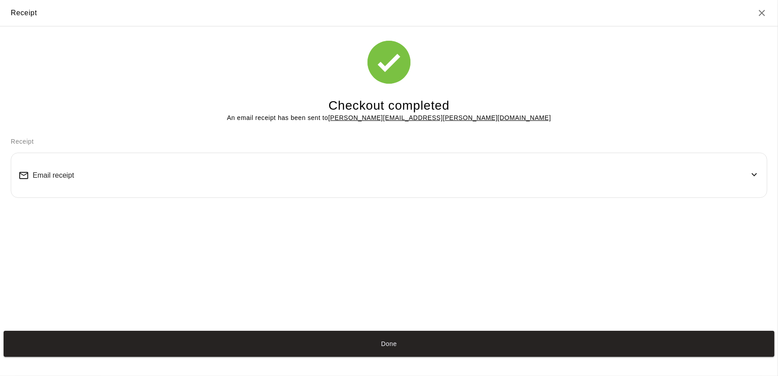
click at [329, 344] on button "Done" at bounding box center [389, 344] width 771 height 26
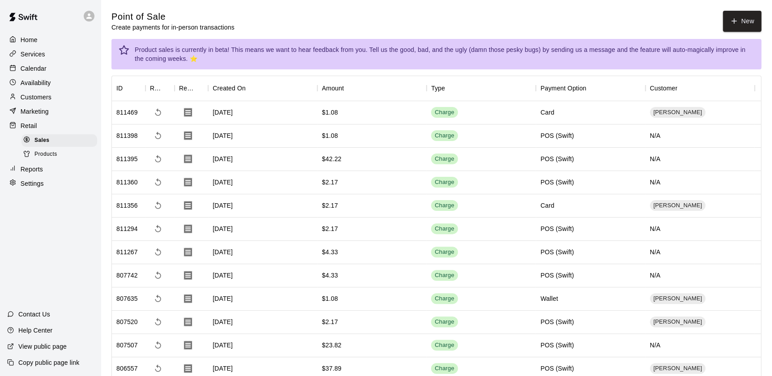
click at [39, 67] on p "Calendar" at bounding box center [34, 68] width 26 height 9
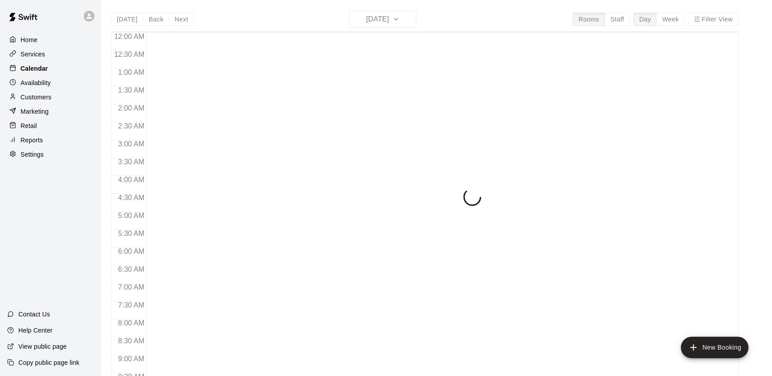
scroll to position [506, 0]
